Goal: Find specific page/section: Find specific page/section

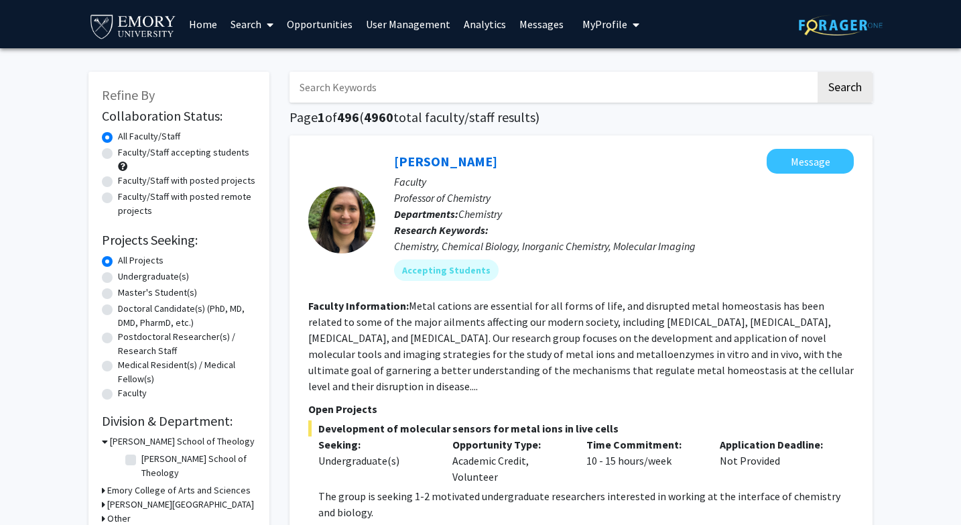
click at [118, 276] on label "Undergraduate(s)" at bounding box center [153, 276] width 71 height 14
click at [118, 276] on input "Undergraduate(s)" at bounding box center [122, 273] width 9 height 9
radio input "true"
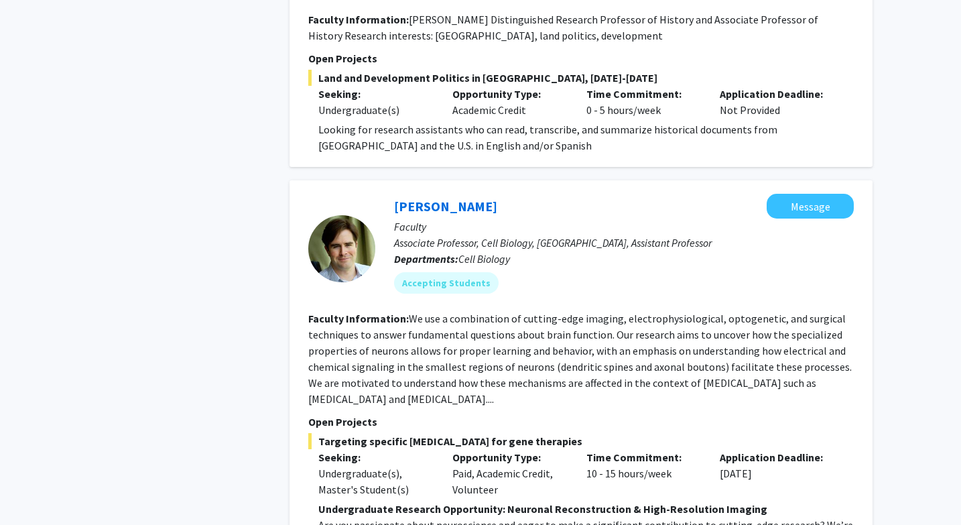
scroll to position [2649, 0]
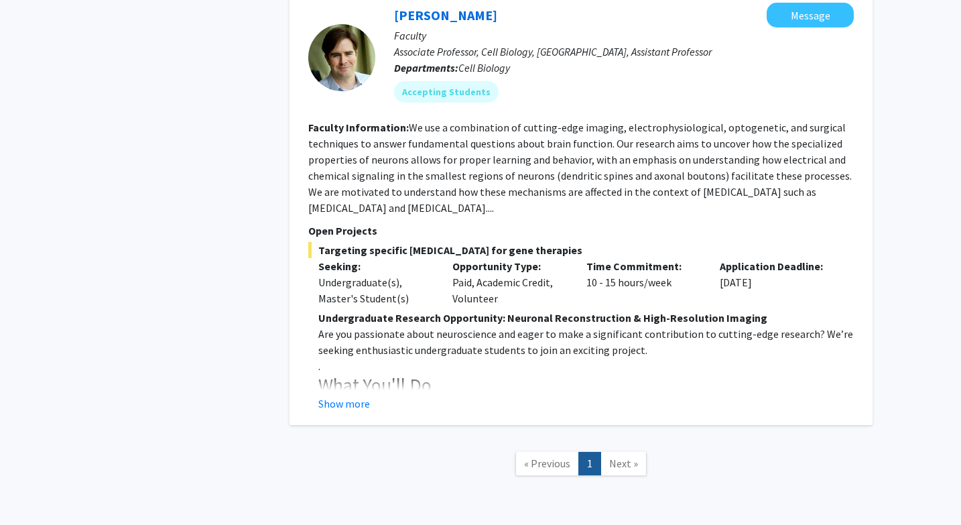
click at [629, 456] on span "Next »" at bounding box center [623, 462] width 29 height 13
click at [619, 456] on span "Next »" at bounding box center [623, 462] width 29 height 13
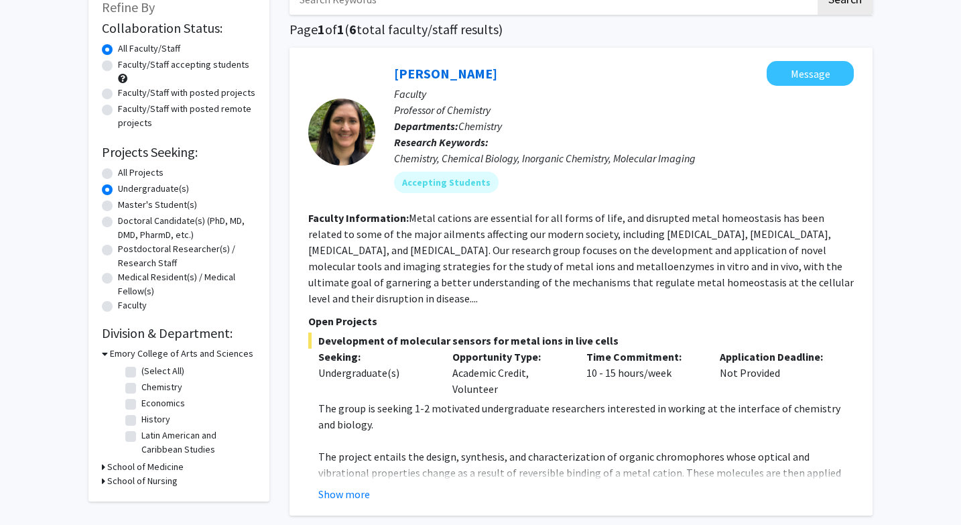
scroll to position [0, 0]
